Goal: Task Accomplishment & Management: Manage account settings

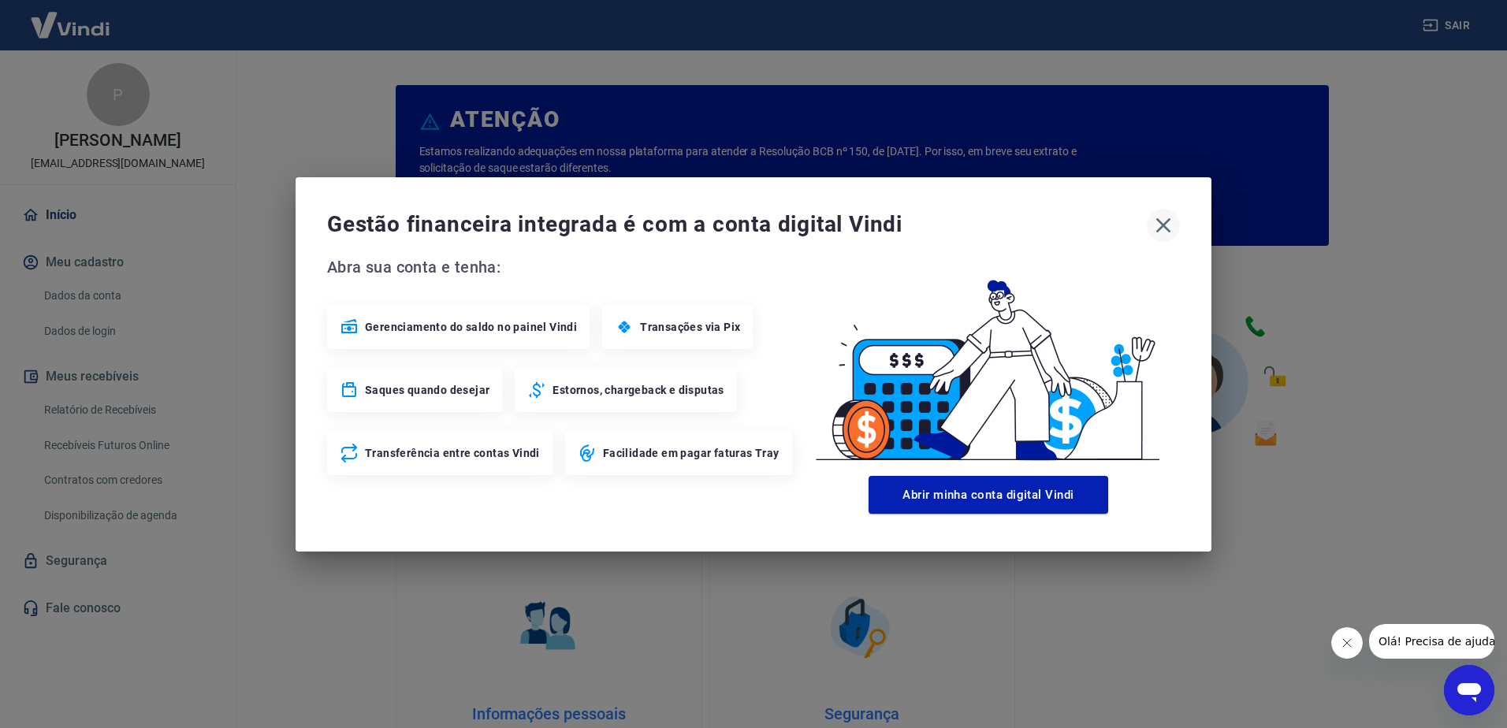
click at [1160, 225] on icon "button" at bounding box center [1163, 225] width 25 height 25
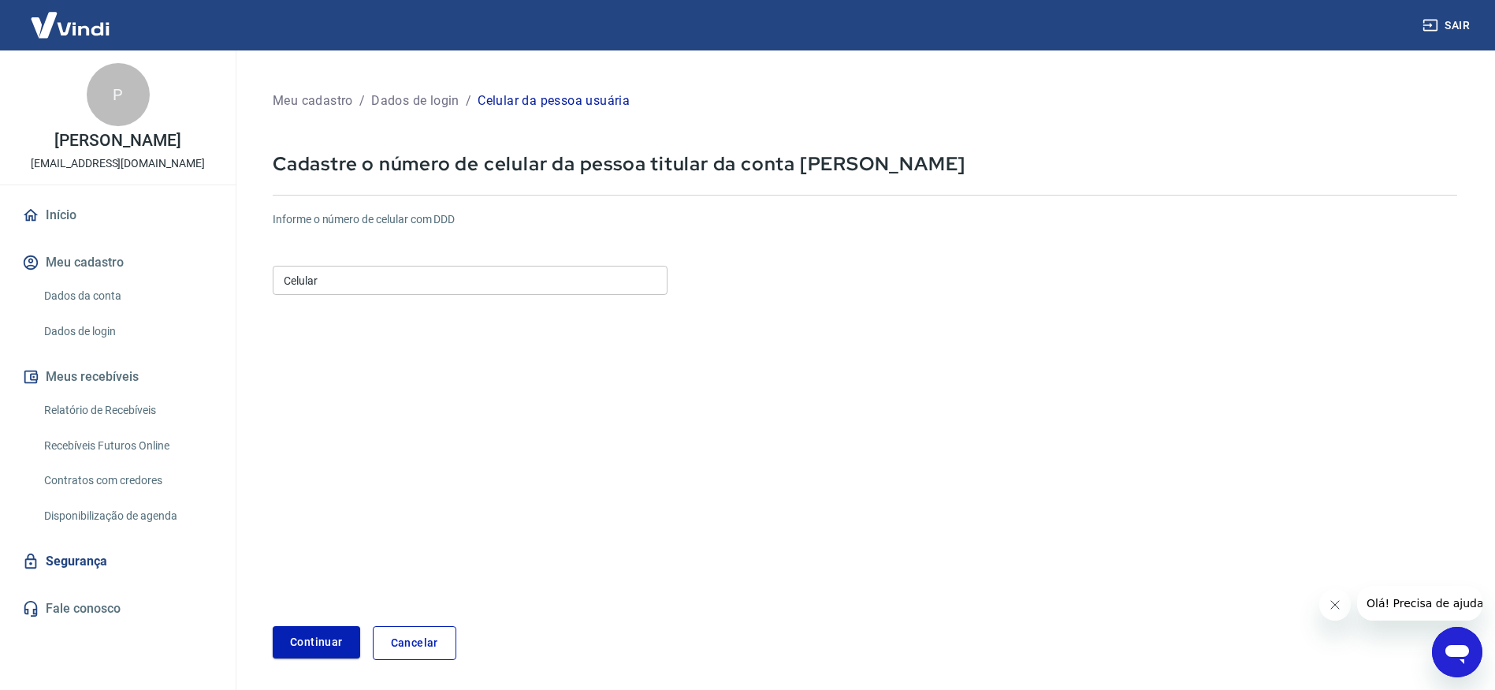
click at [582, 277] on input "Celular" at bounding box center [470, 280] width 395 height 29
drag, startPoint x: 739, startPoint y: 359, endPoint x: 717, endPoint y: 414, distance: 59.4
drag, startPoint x: 717, startPoint y: 414, endPoint x: 550, endPoint y: 417, distance: 167.1
click at [550, 417] on form "Informe o número de celular com DDD Celular (85) 9960-5689 Celular Continuar Ca…" at bounding box center [865, 429] width 1185 height 461
click at [325, 634] on button "Continuar" at bounding box center [316, 642] width 87 height 32
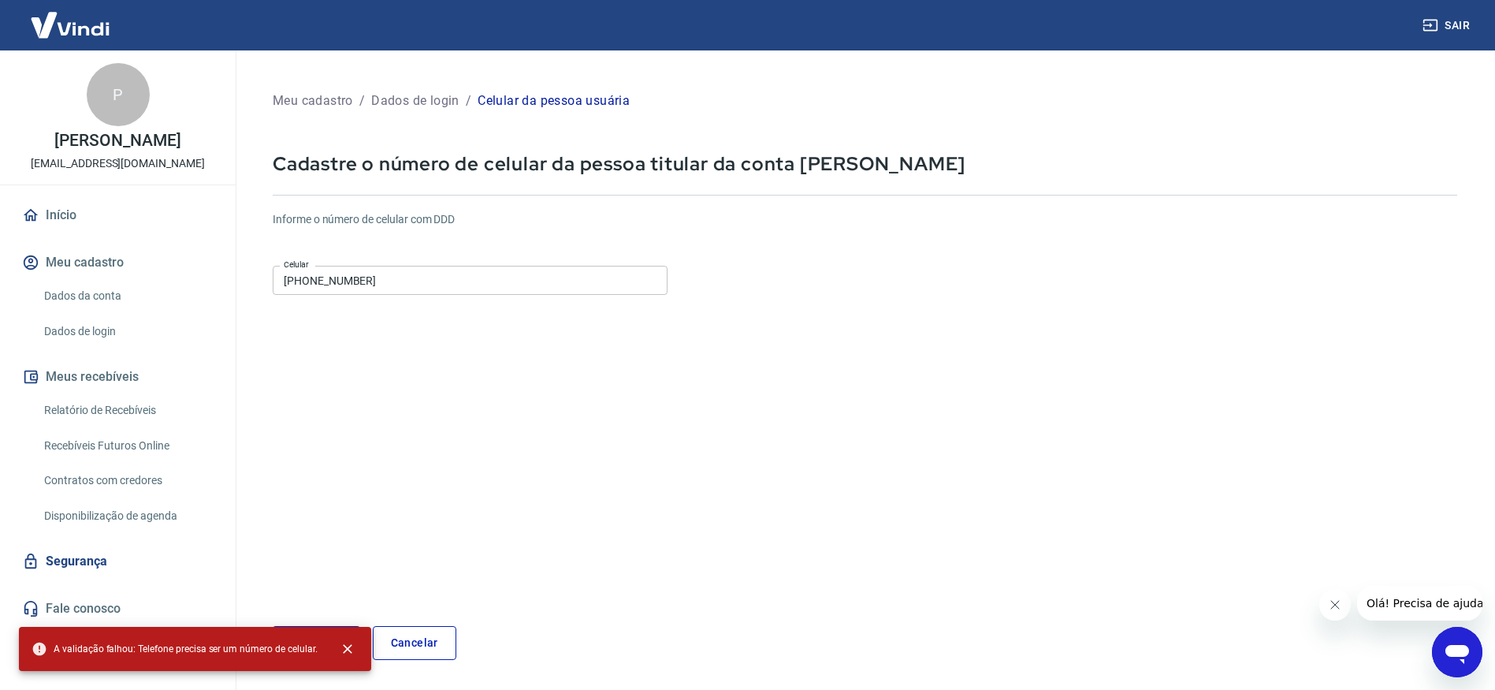
click at [386, 280] on input "(85) 9960-5689" at bounding box center [470, 280] width 395 height 29
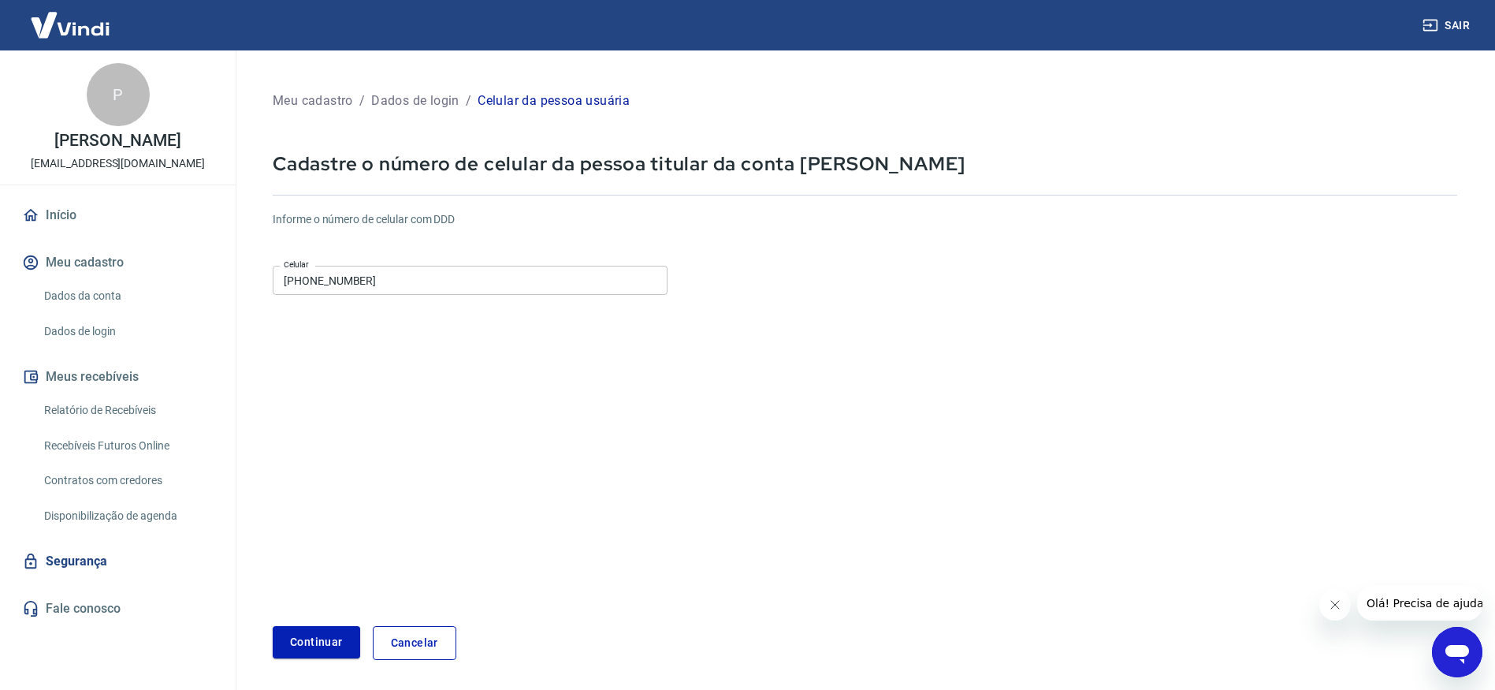
click at [374, 414] on form "Informe o número de celular com DDD Celular (85) 9960-5689 Celular Continuar Ca…" at bounding box center [865, 429] width 1185 height 461
click at [326, 638] on button "Continuar" at bounding box center [316, 642] width 87 height 32
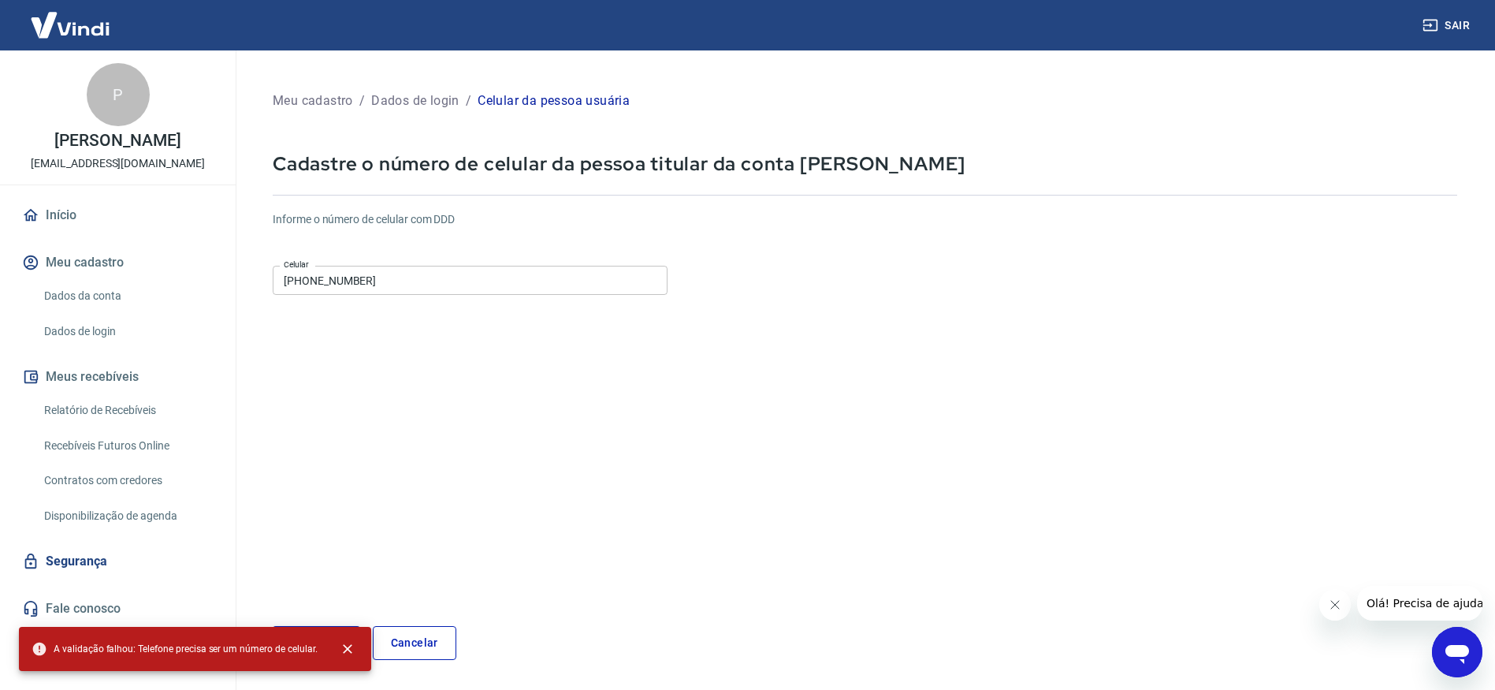
click at [315, 453] on form "Informe o número de celular com DDD Celular (85) 9960-5689 Celular Continuar Ca…" at bounding box center [865, 429] width 1185 height 461
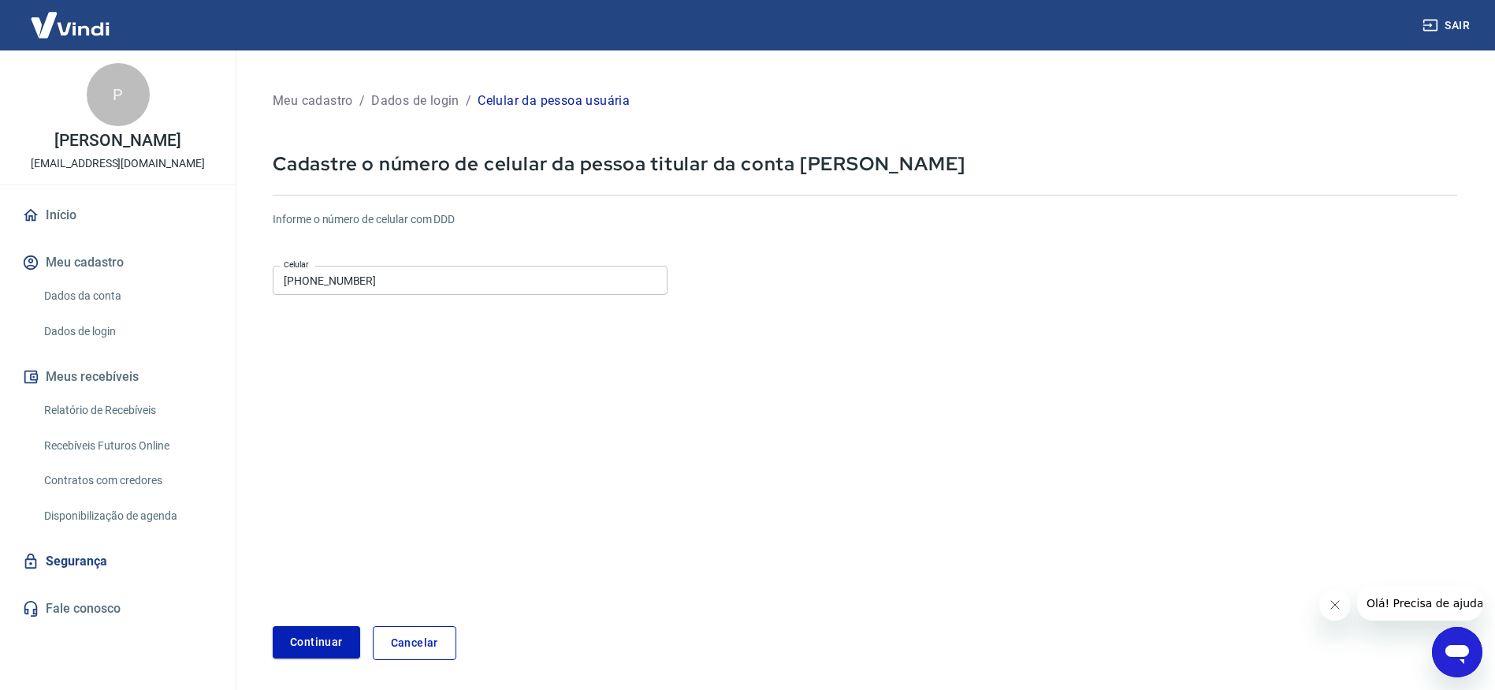
click at [307, 278] on input "(85) 9960-5689" at bounding box center [470, 280] width 395 height 29
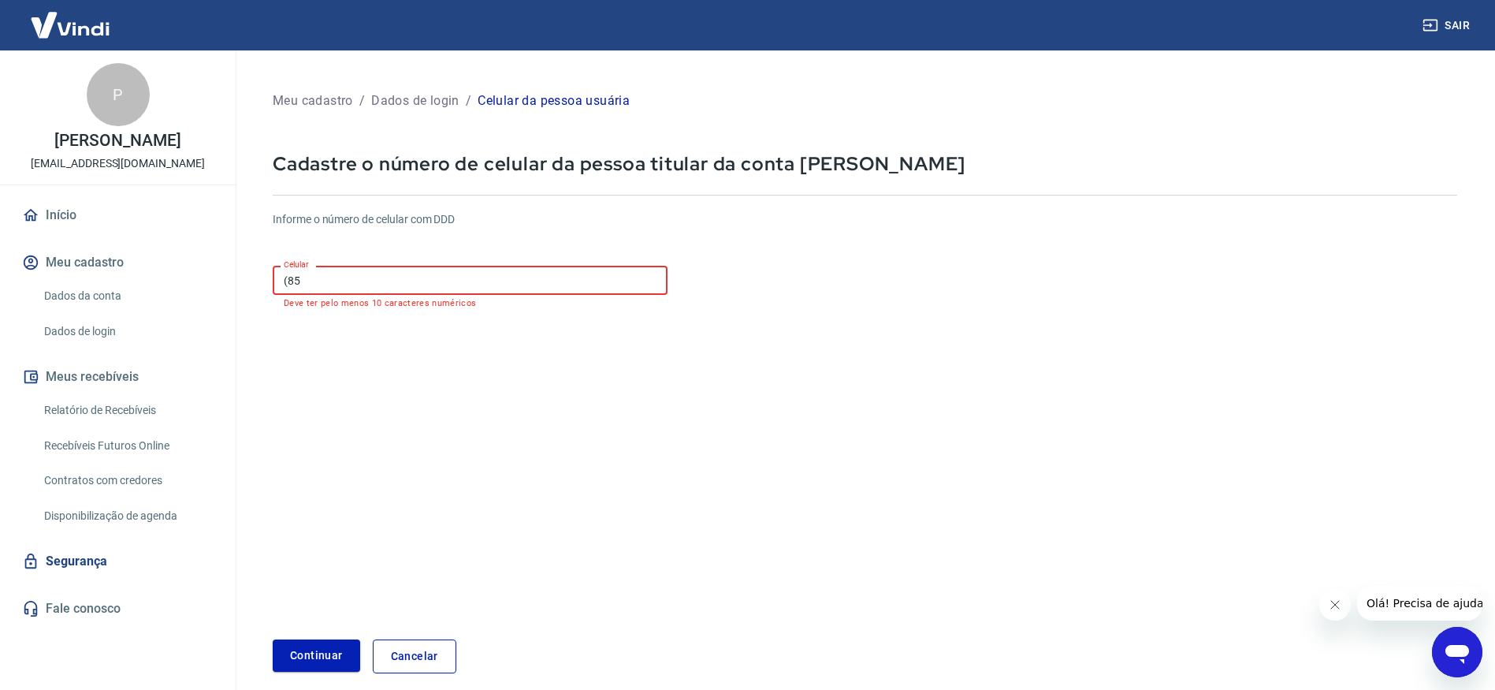
type input "(8"
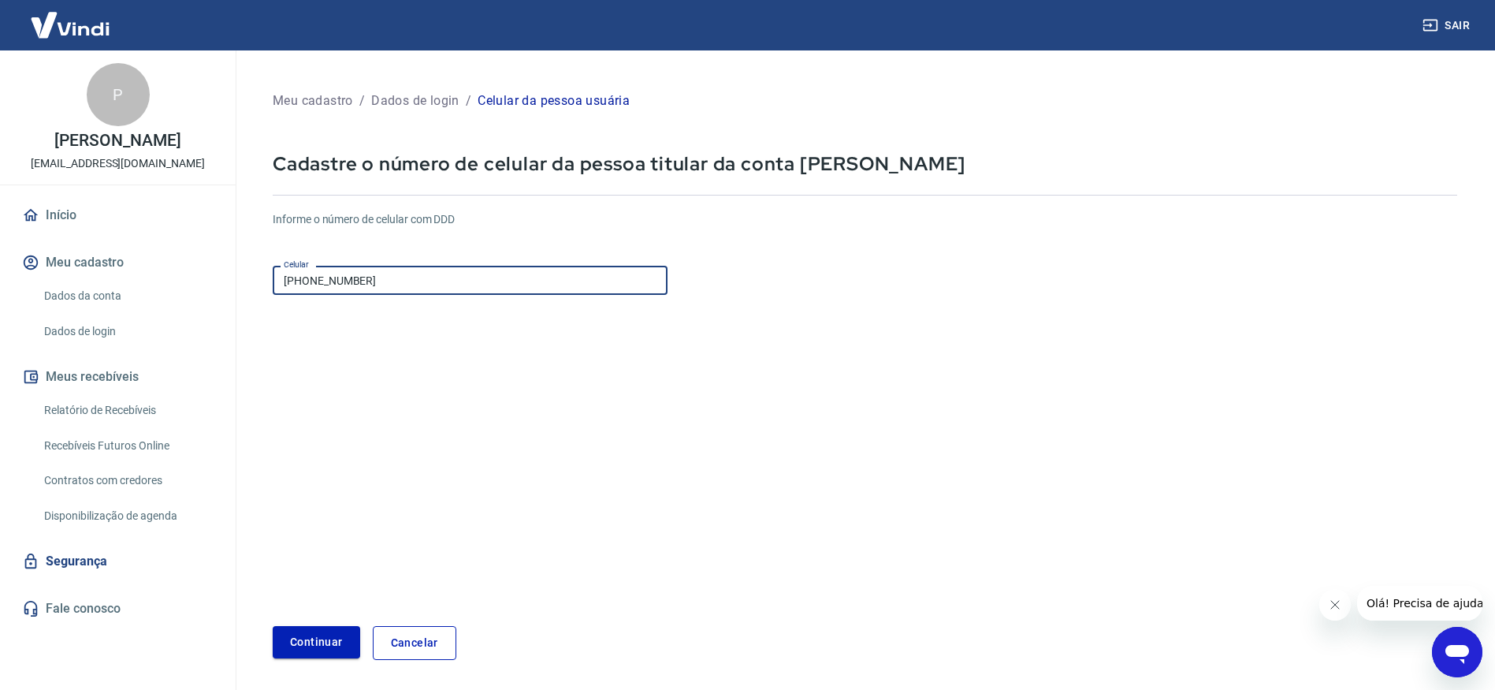
click at [337, 635] on button "Continuar" at bounding box center [316, 642] width 87 height 32
drag, startPoint x: 390, startPoint y: 274, endPoint x: 311, endPoint y: 277, distance: 79.7
click at [311, 277] on input "(85) 99960-5689" at bounding box center [470, 280] width 395 height 29
type input "(85) 99778-1818"
click at [311, 650] on button "Continuar" at bounding box center [316, 642] width 87 height 32
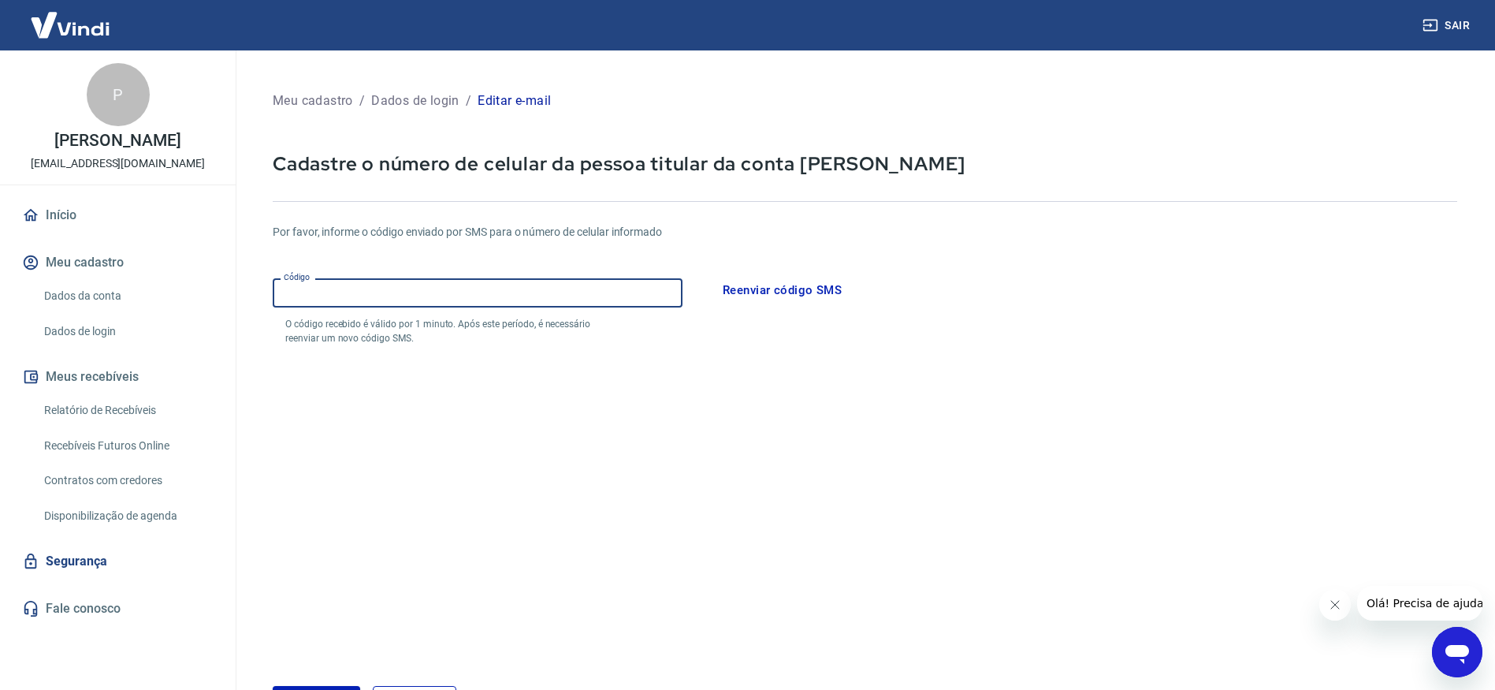
click at [545, 295] on input "Código" at bounding box center [478, 292] width 410 height 29
click at [273, 686] on button "Continuar" at bounding box center [316, 702] width 87 height 32
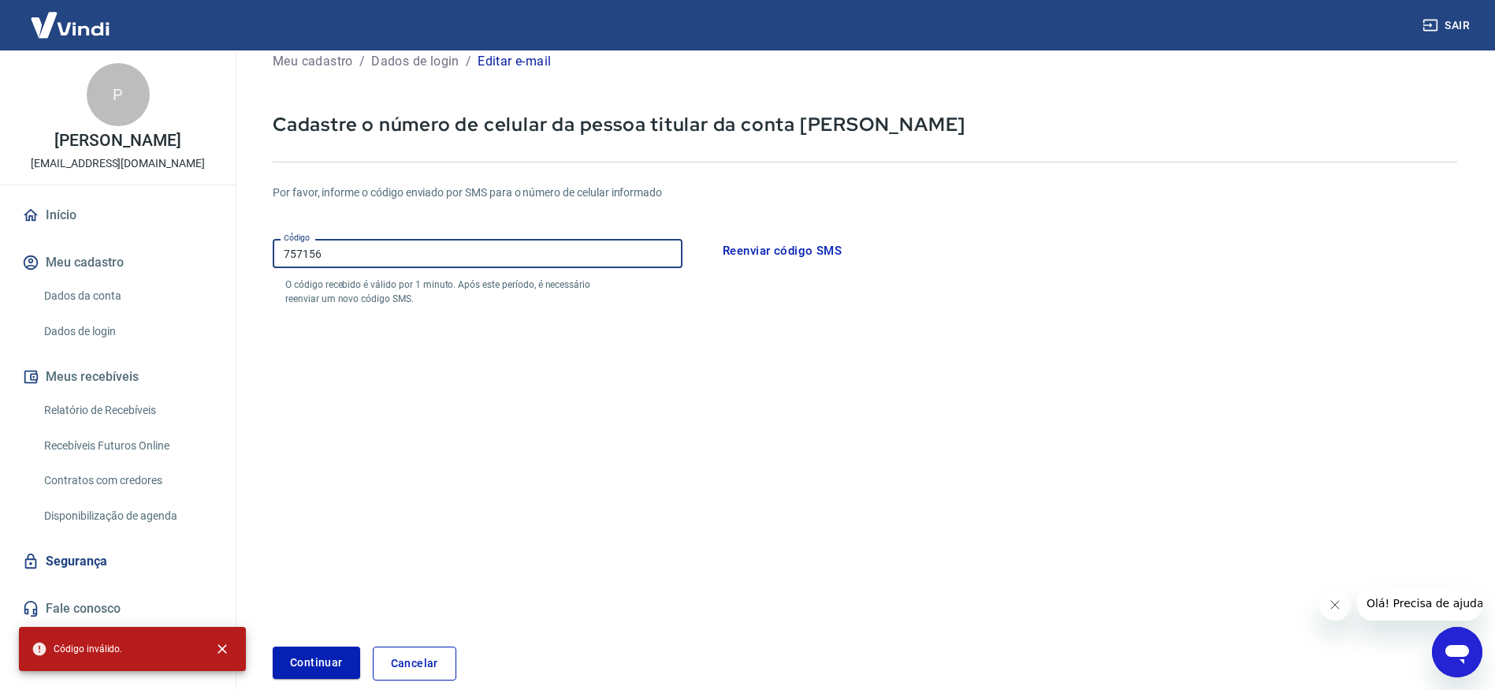
scroll to position [117, 0]
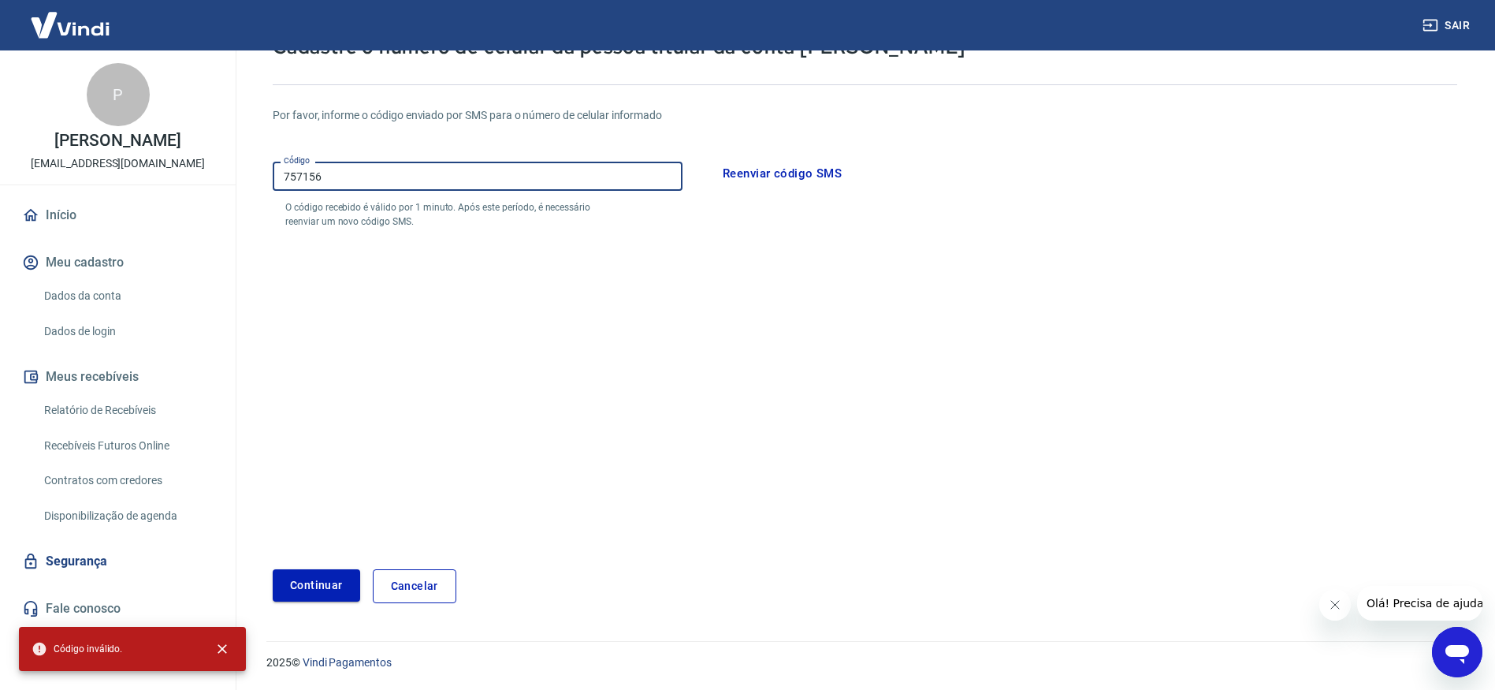
click at [311, 581] on button "Continuar" at bounding box center [316, 585] width 87 height 32
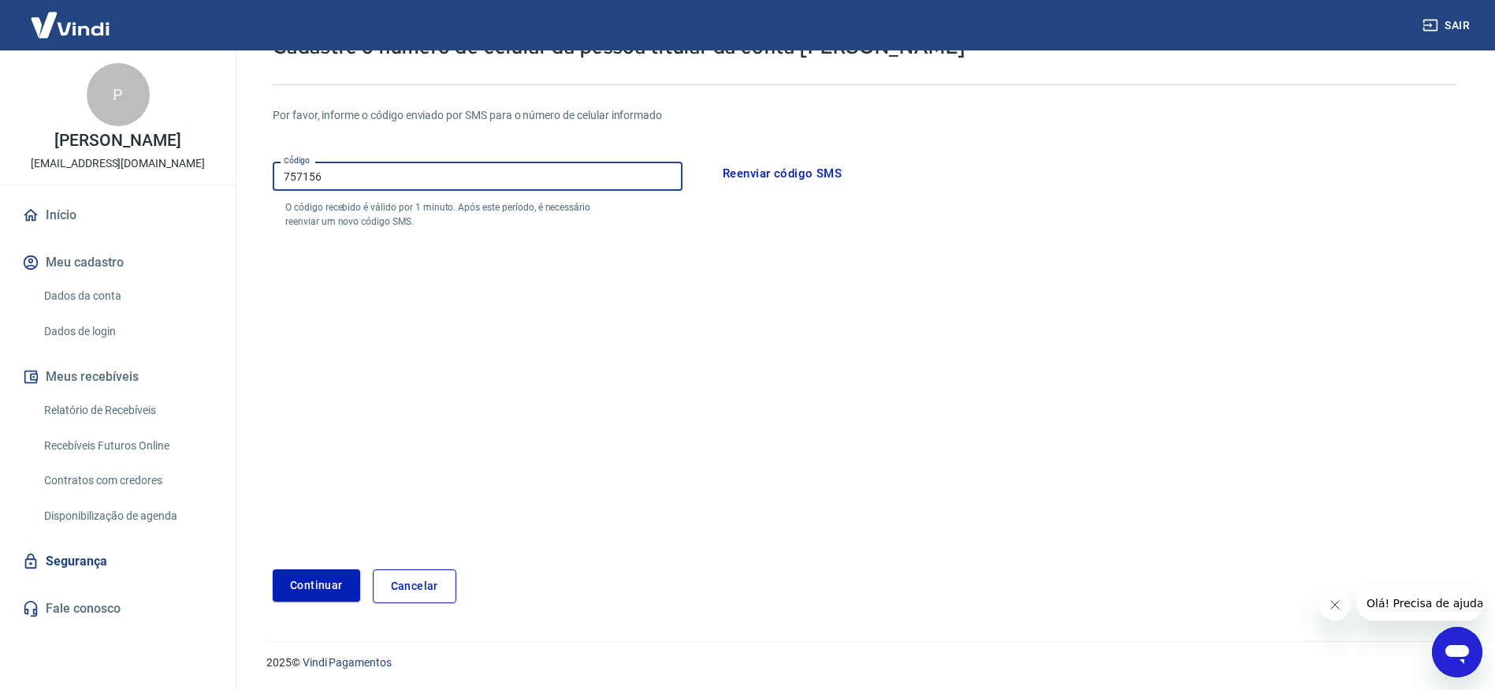
click at [297, 167] on input "757156" at bounding box center [478, 176] width 410 height 29
type input "767156"
click at [317, 587] on button "Continuar" at bounding box center [316, 585] width 87 height 32
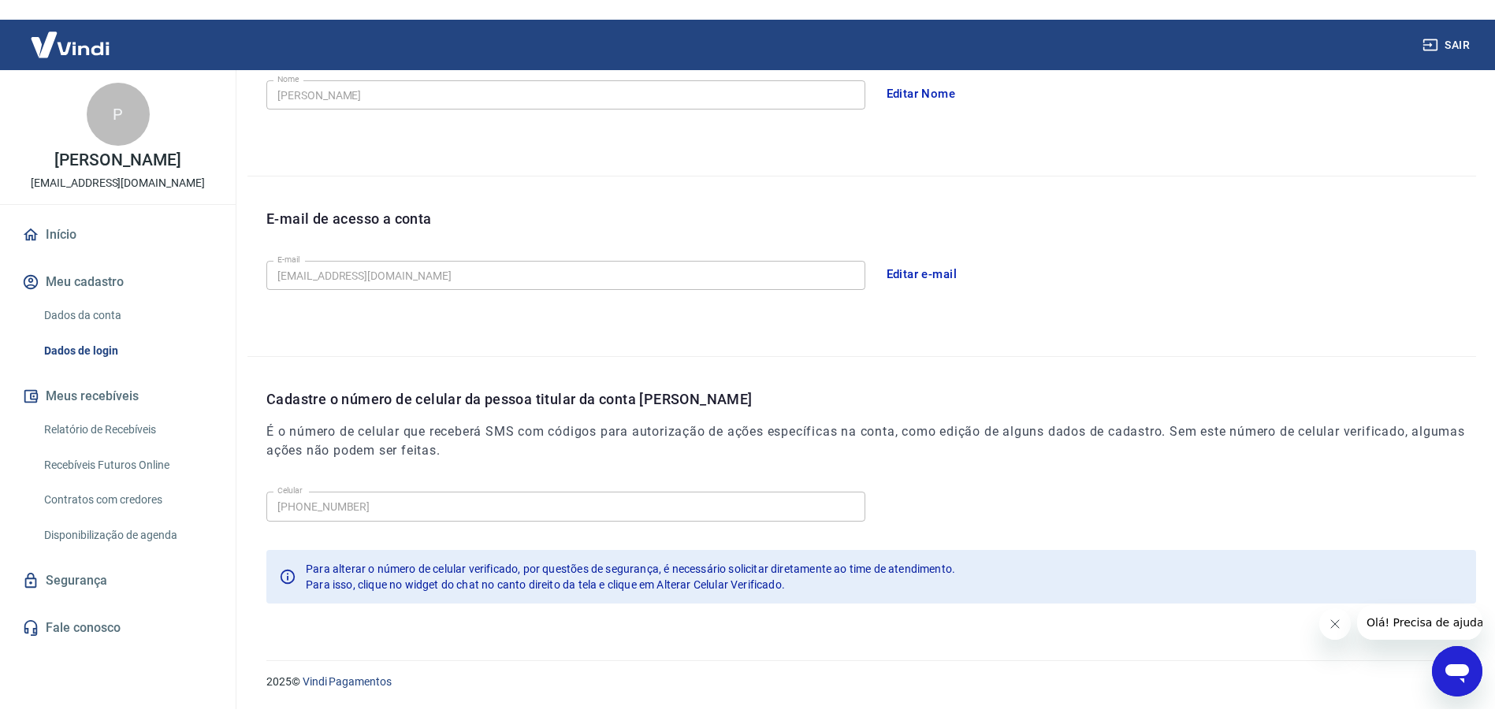
scroll to position [162, 0]
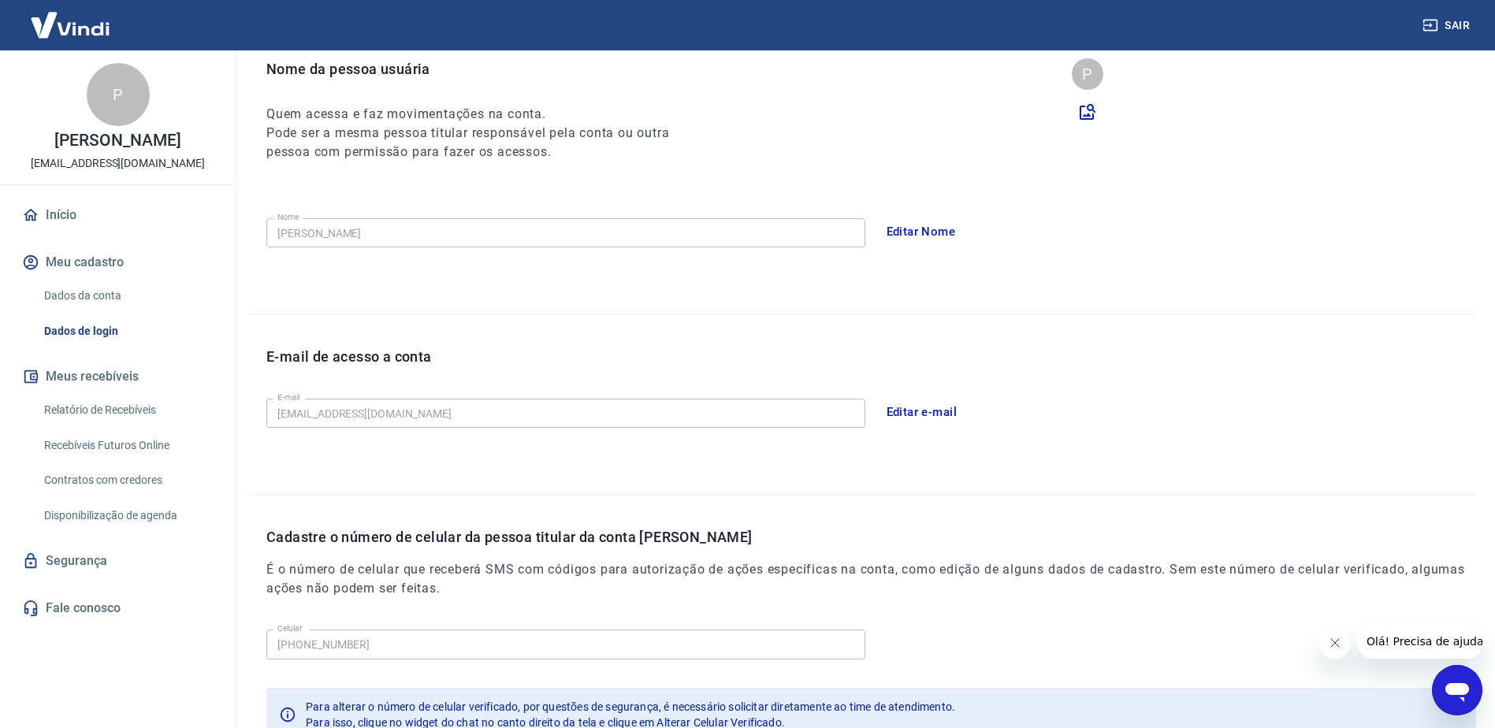
click at [80, 29] on img at bounding box center [70, 25] width 102 height 48
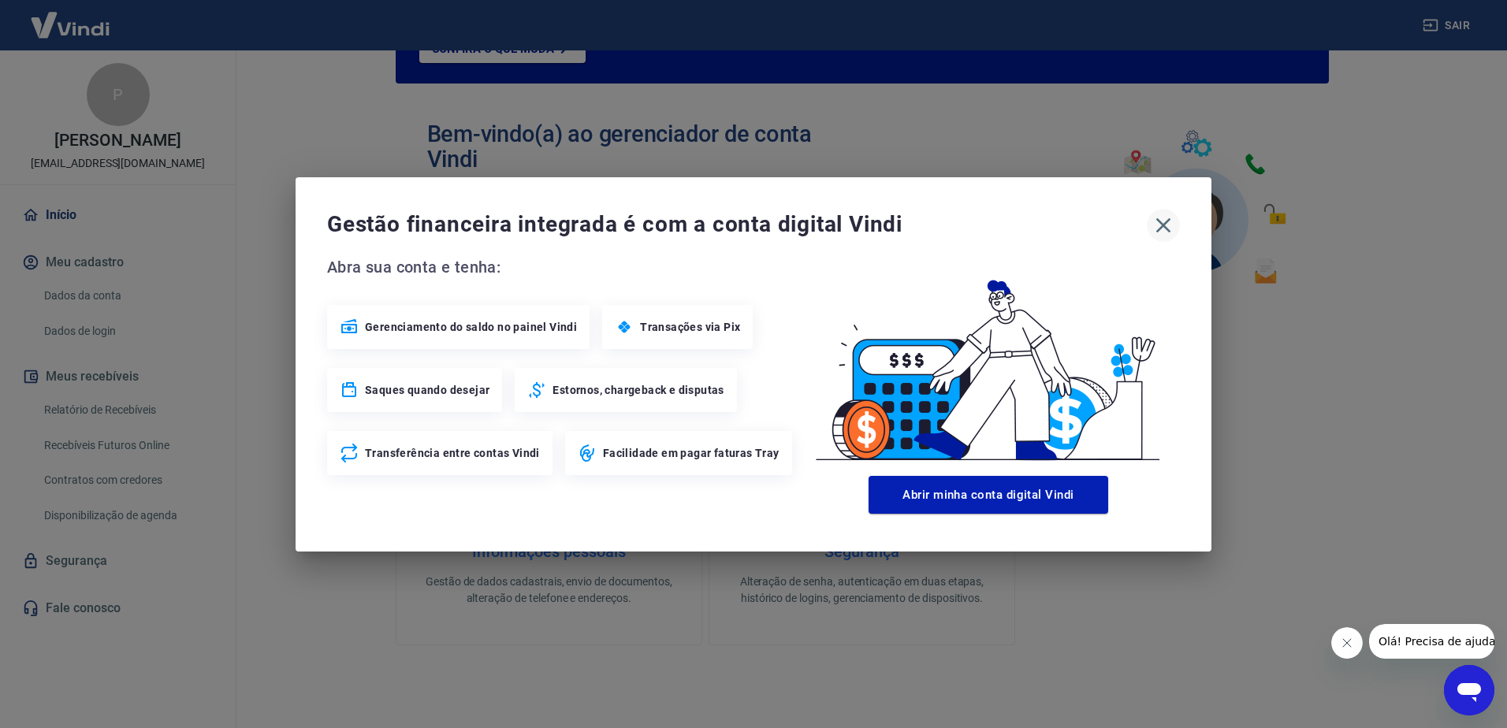
click at [1162, 225] on icon "button" at bounding box center [1163, 225] width 15 height 15
